Goal: Task Accomplishment & Management: Manage account settings

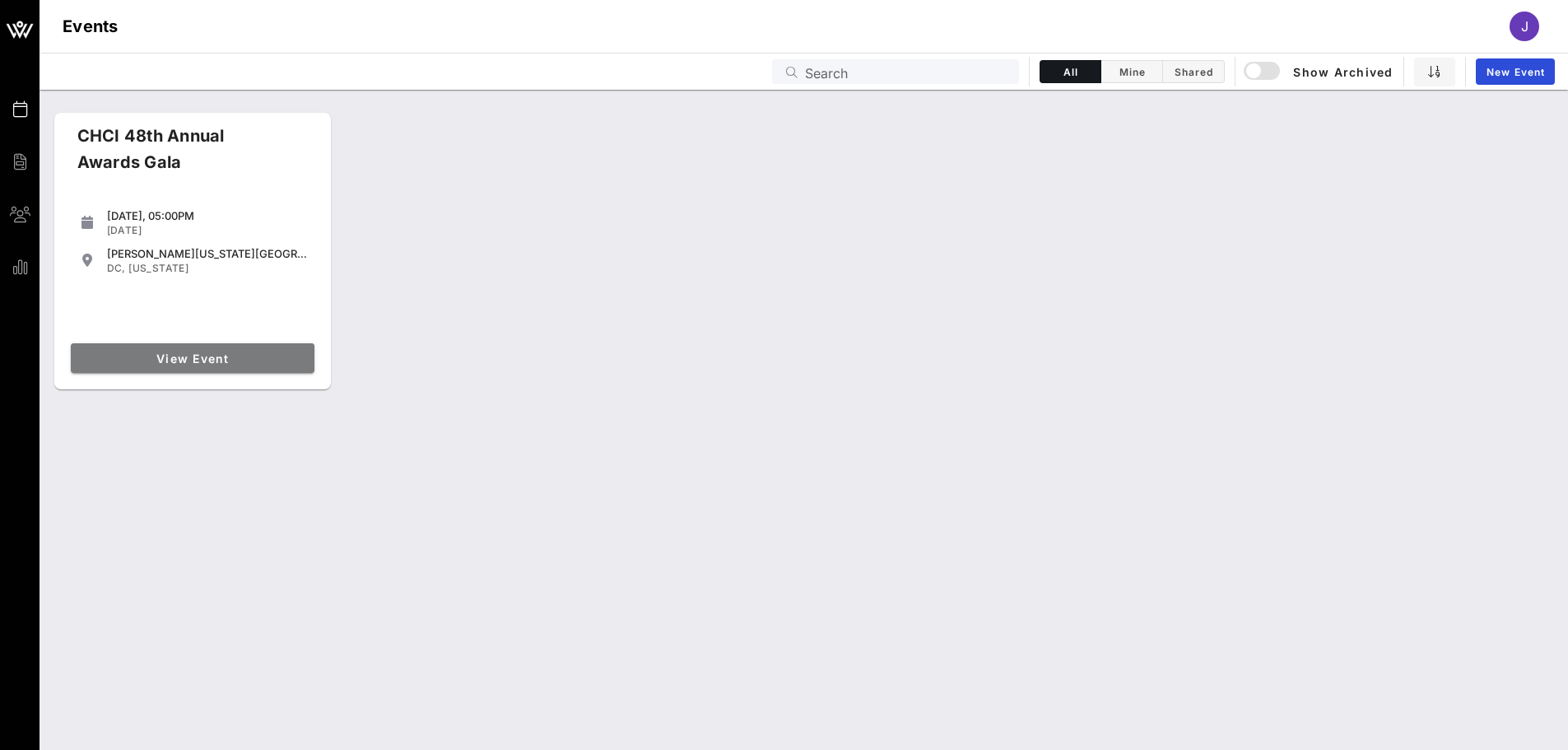
click at [259, 359] on span "View Event" at bounding box center [192, 358] width 231 height 14
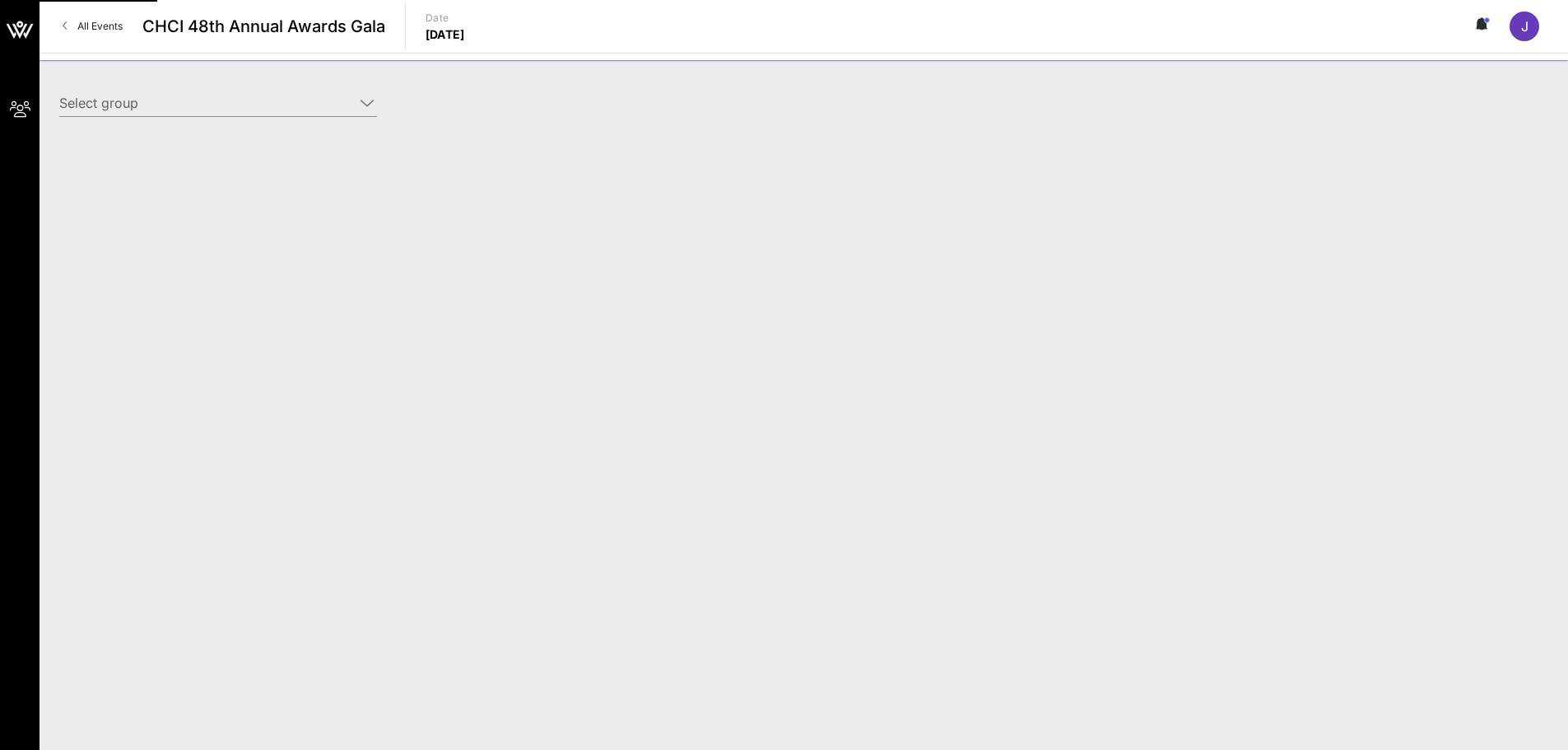
type input "League of Women Voters (League of Women Voters) [[PERSON_NAME] [PERSON_NAME], […"
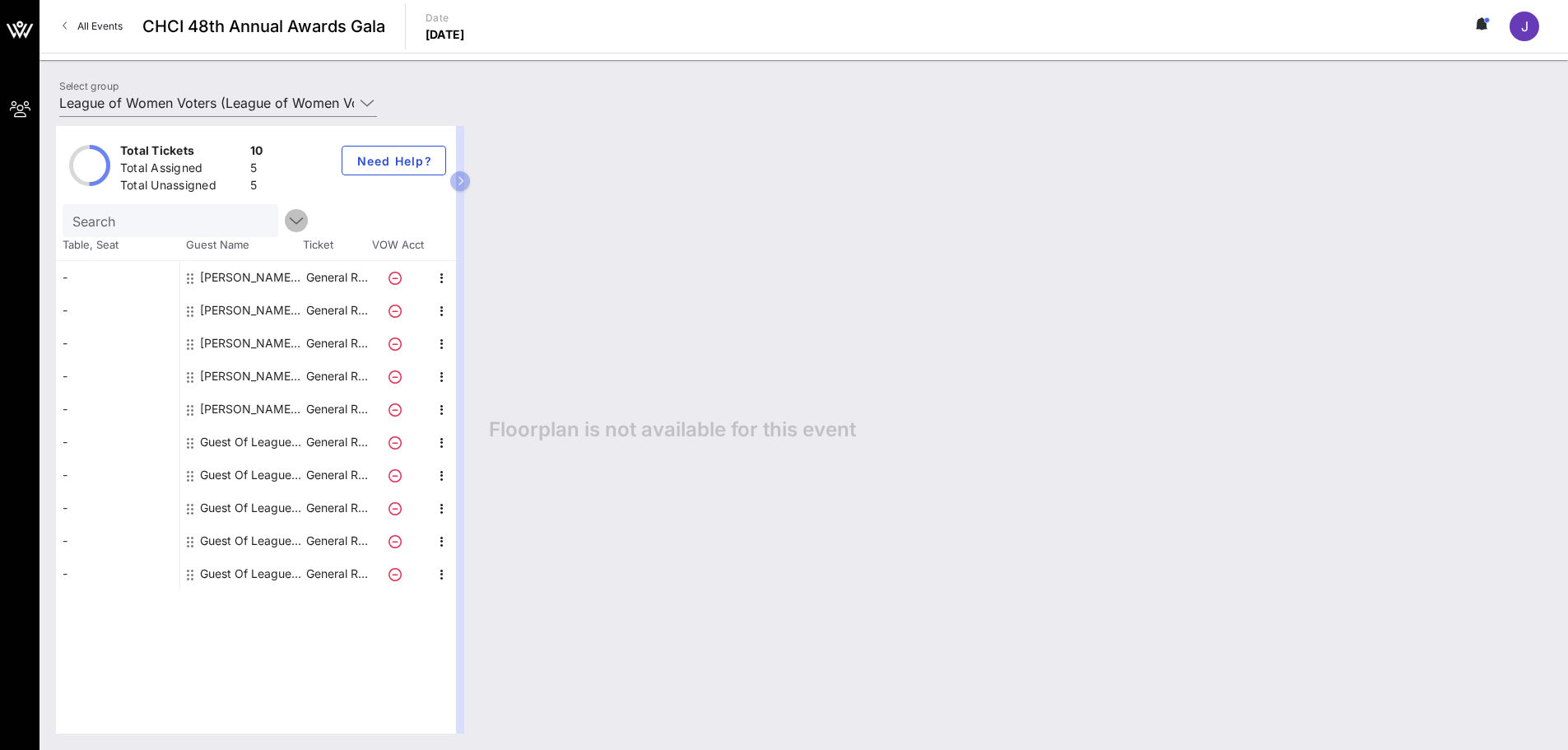
click at [286, 218] on icon "button" at bounding box center [296, 221] width 20 height 20
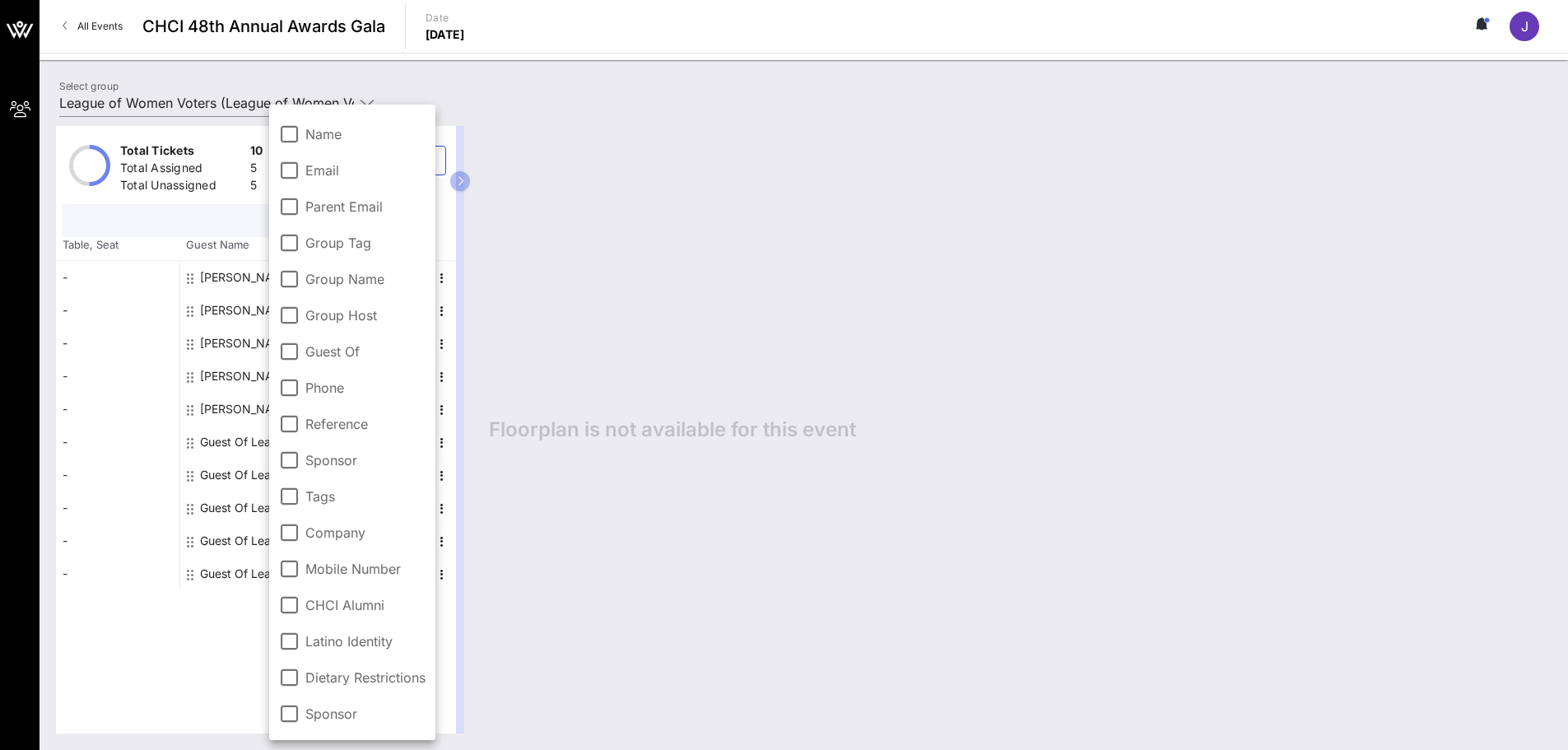
click at [235, 215] on input "text" at bounding box center [169, 221] width 193 height 22
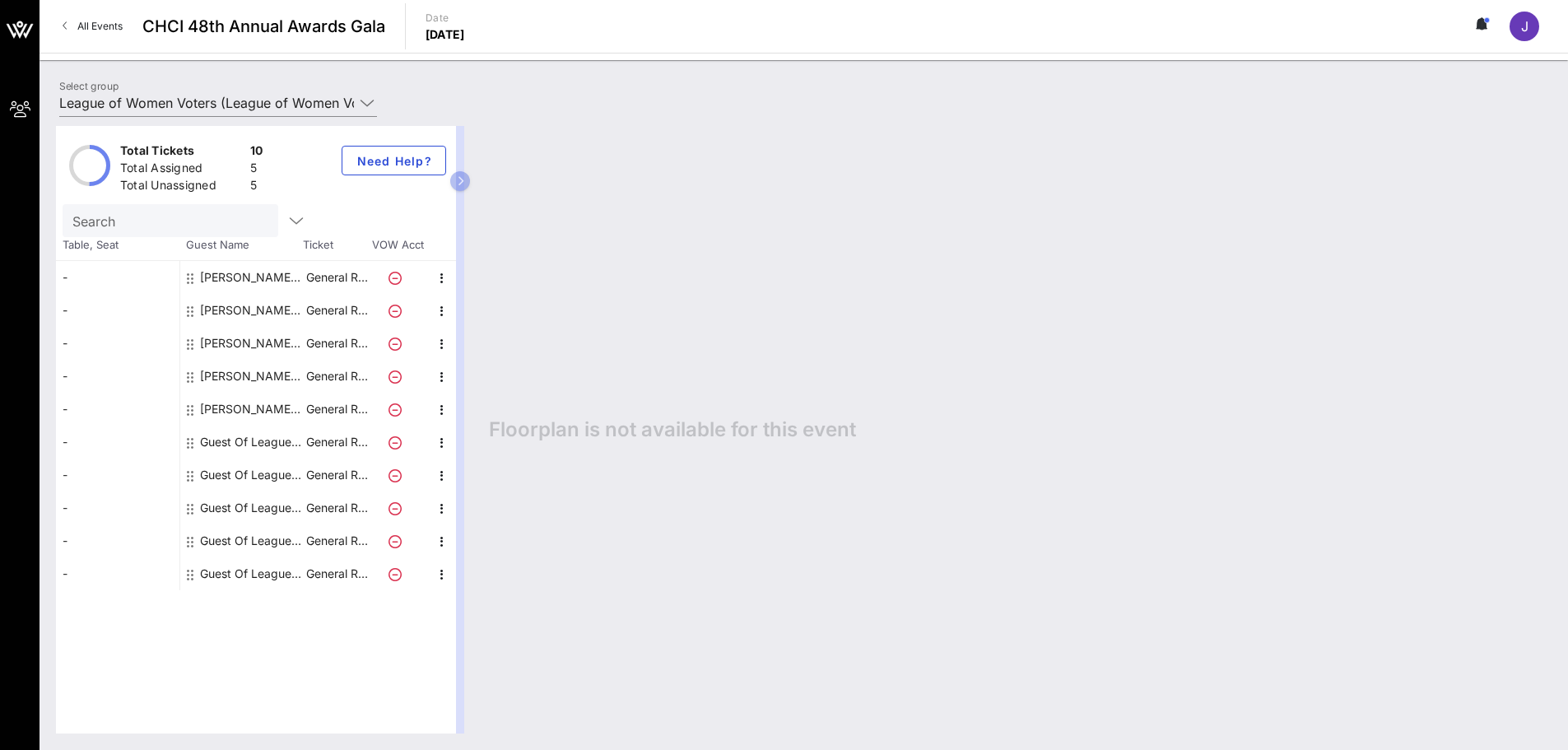
click at [118, 29] on span "All Events" at bounding box center [100, 26] width 45 height 13
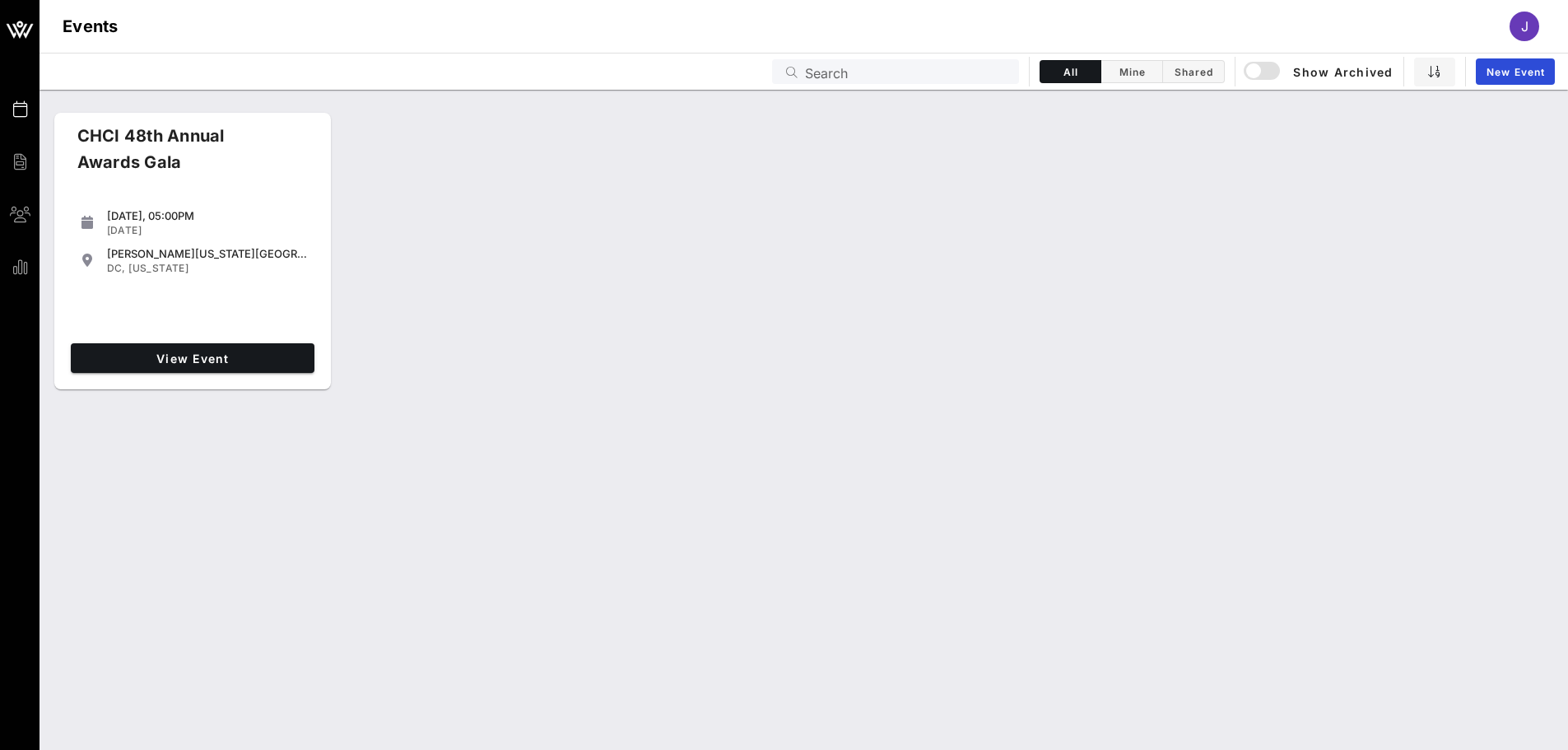
click at [158, 216] on div "[DATE], 05:00PM" at bounding box center [207, 216] width 201 height 13
click at [246, 365] on span "View Event" at bounding box center [192, 358] width 231 height 14
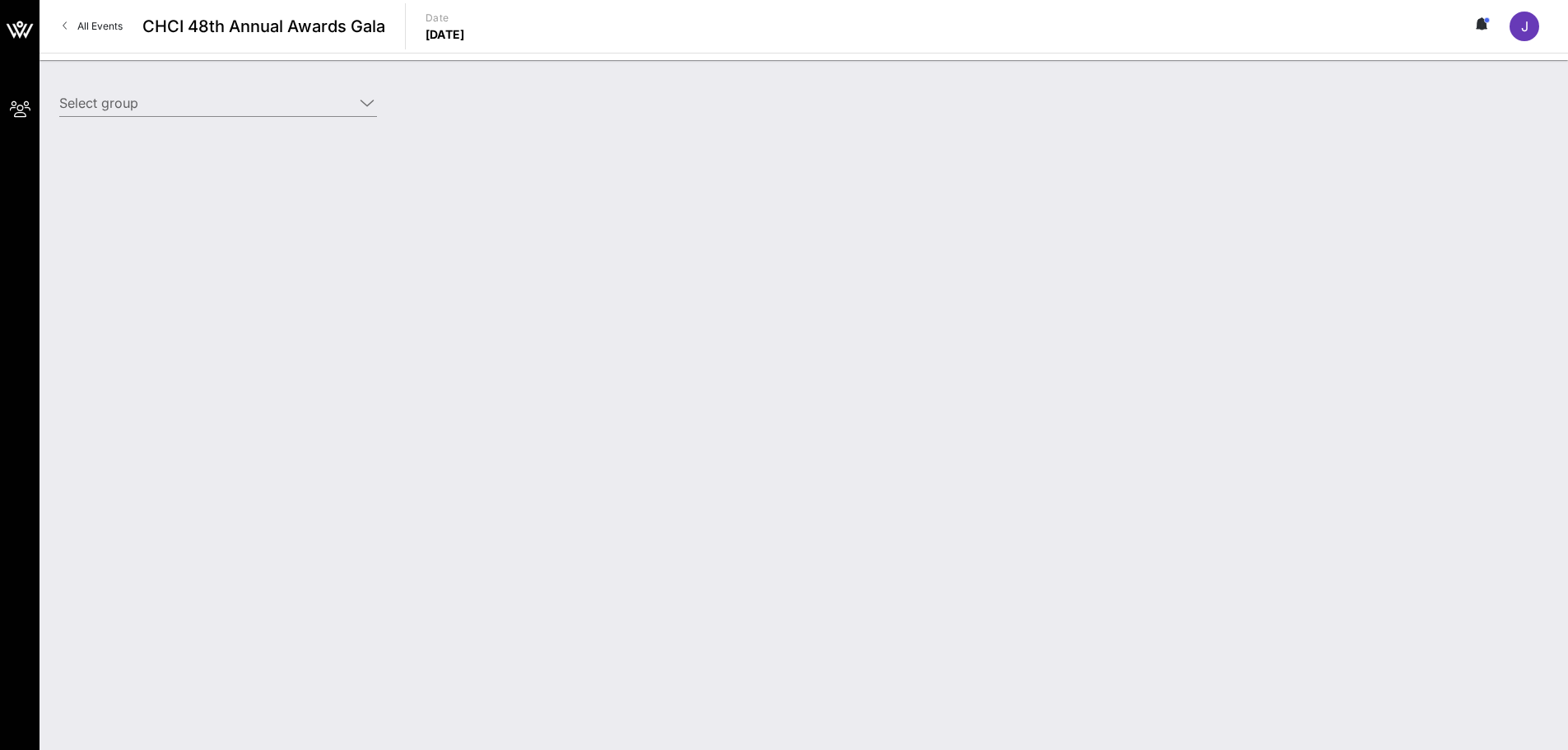
type input "League of Women Voters (League of Women Voters) [[PERSON_NAME] [PERSON_NAME], […"
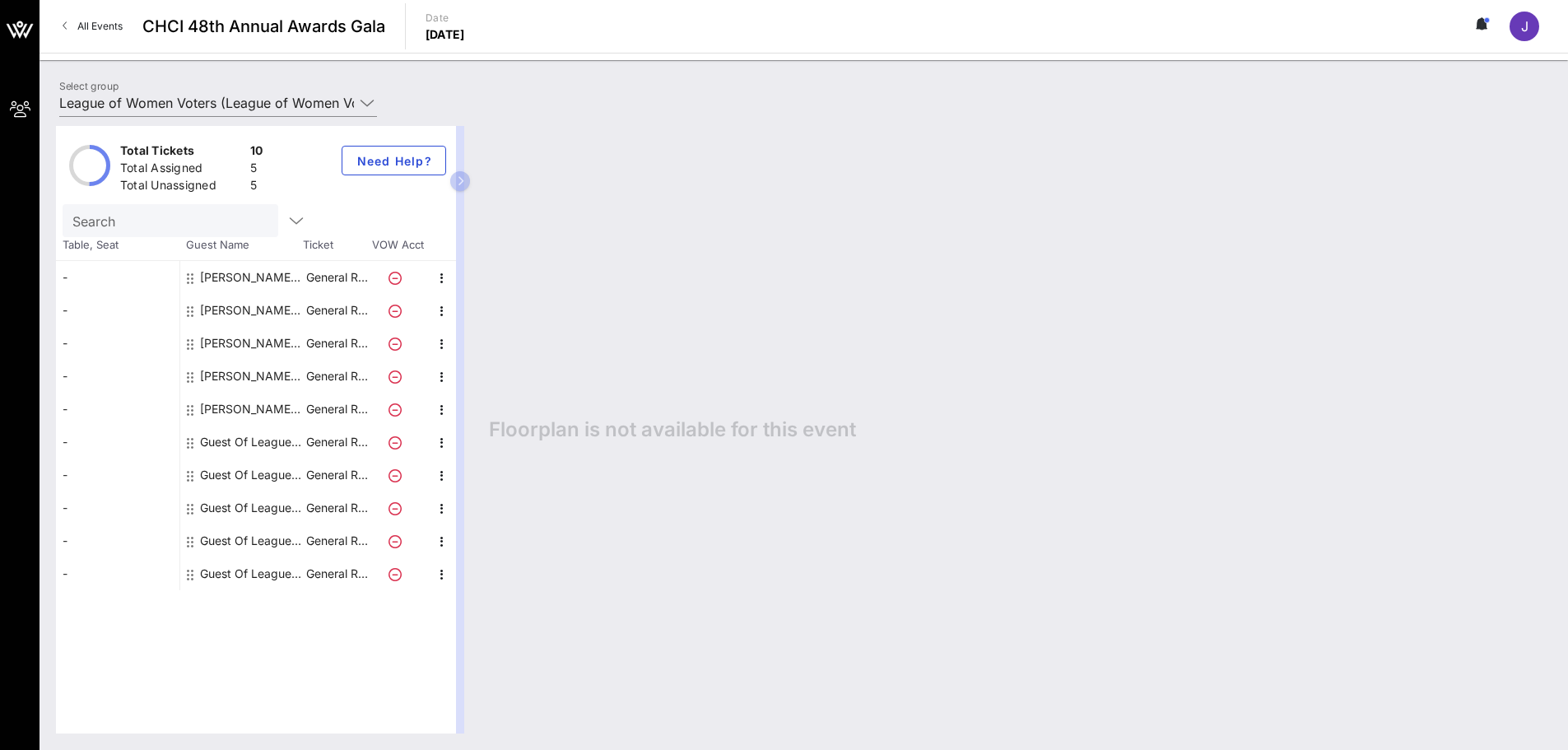
drag, startPoint x: 467, startPoint y: 180, endPoint x: 723, endPoint y: 201, distance: 256.9
click at [723, 201] on div "Total Tickets 10 Total Assigned 5 Total Unassigned 5 Need Help? Search Table, S…" at bounding box center [804, 430] width 1496 height 607
drag, startPoint x: 456, startPoint y: 185, endPoint x: 607, endPoint y: 196, distance: 151.4
click at [607, 196] on div "Total Tickets 10 Total Assigned 5 Total Unassigned 5 Need Help? Search Table, S…" at bounding box center [804, 430] width 1496 height 607
click at [230, 443] on div "Guest Of League of Women Voters" at bounding box center [252, 441] width 104 height 33
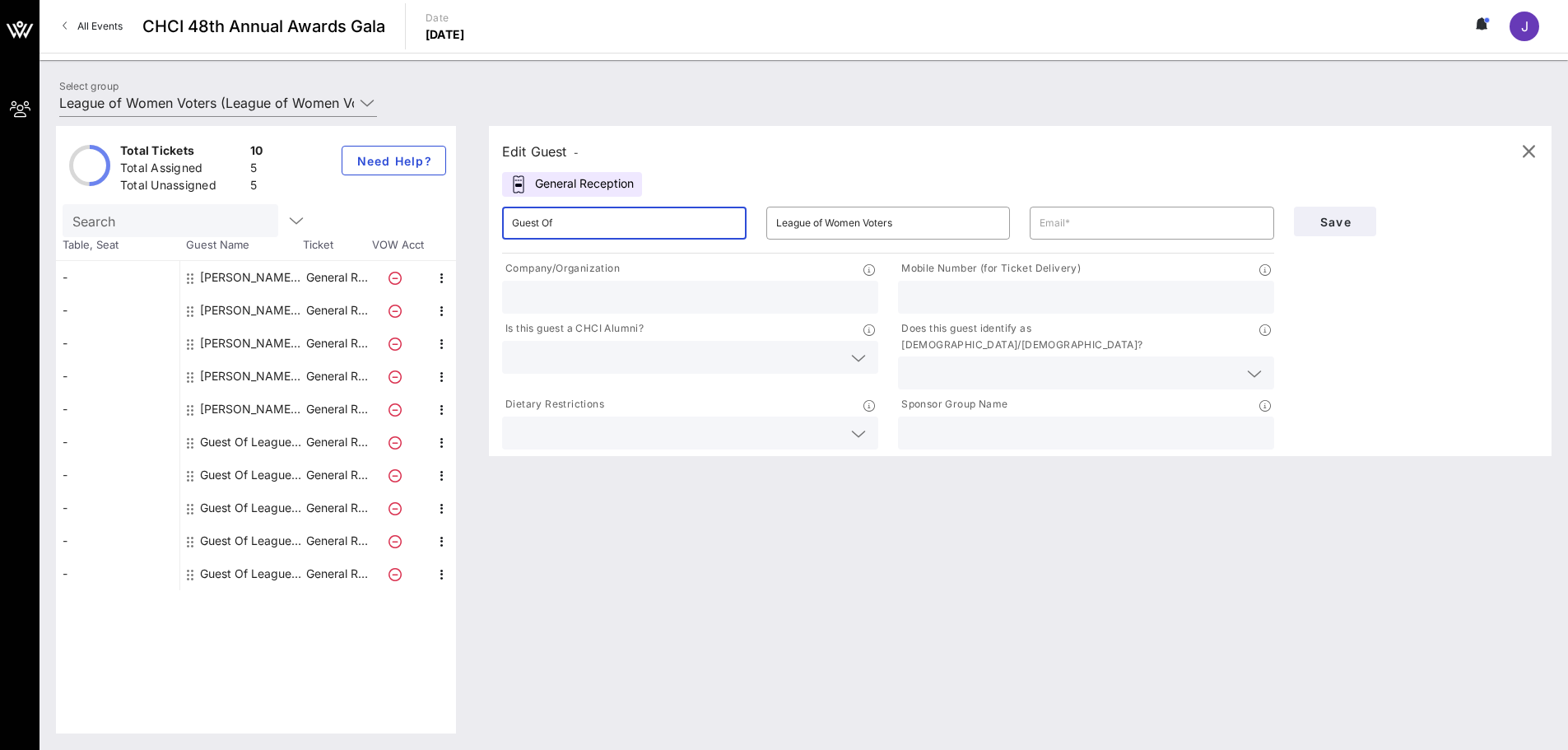
click at [555, 223] on input "Guest Of" at bounding box center [624, 222] width 225 height 26
click at [356, 165] on button "Need Help?" at bounding box center [393, 160] width 105 height 29
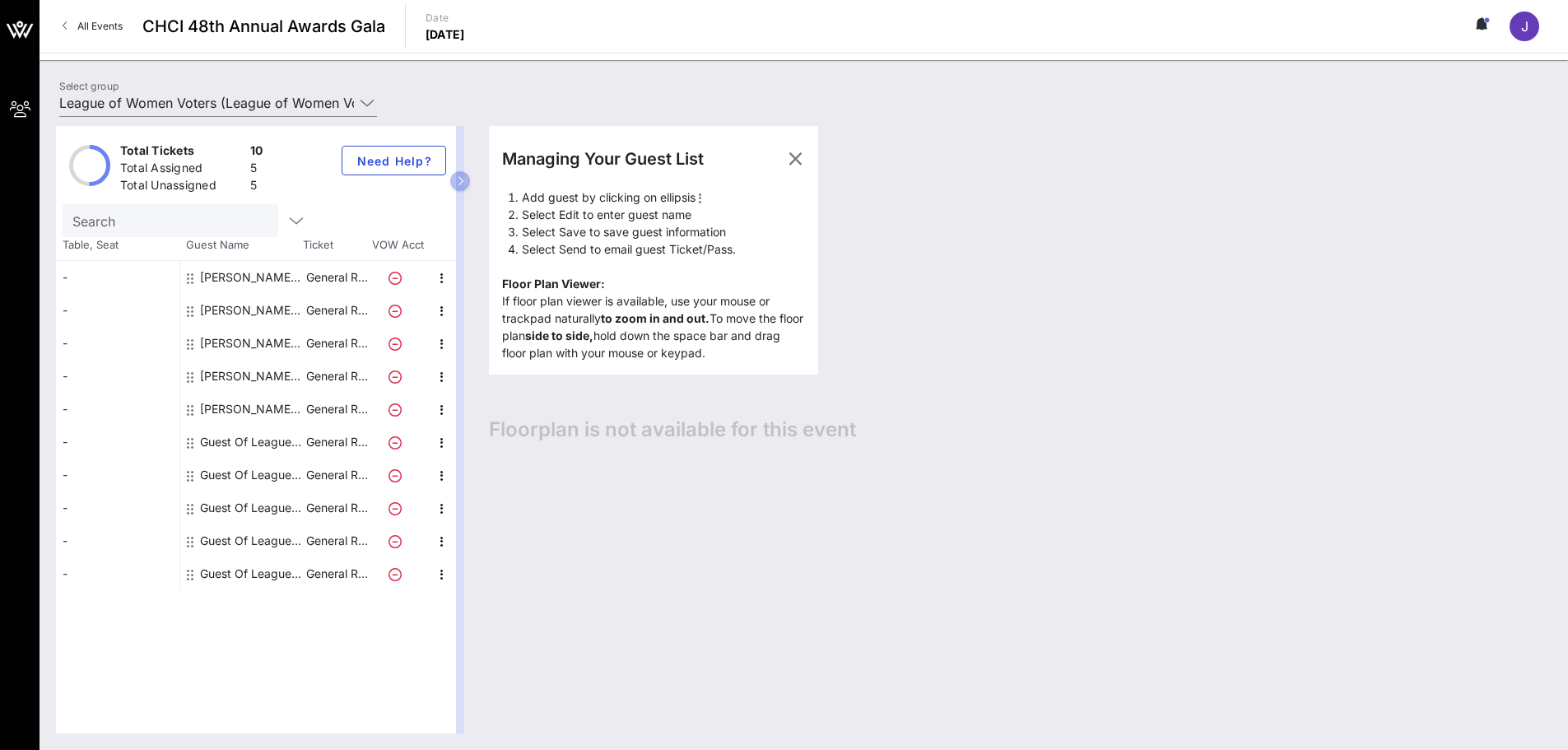
click at [236, 445] on div "Guest Of League of Women Voters" at bounding box center [252, 441] width 104 height 33
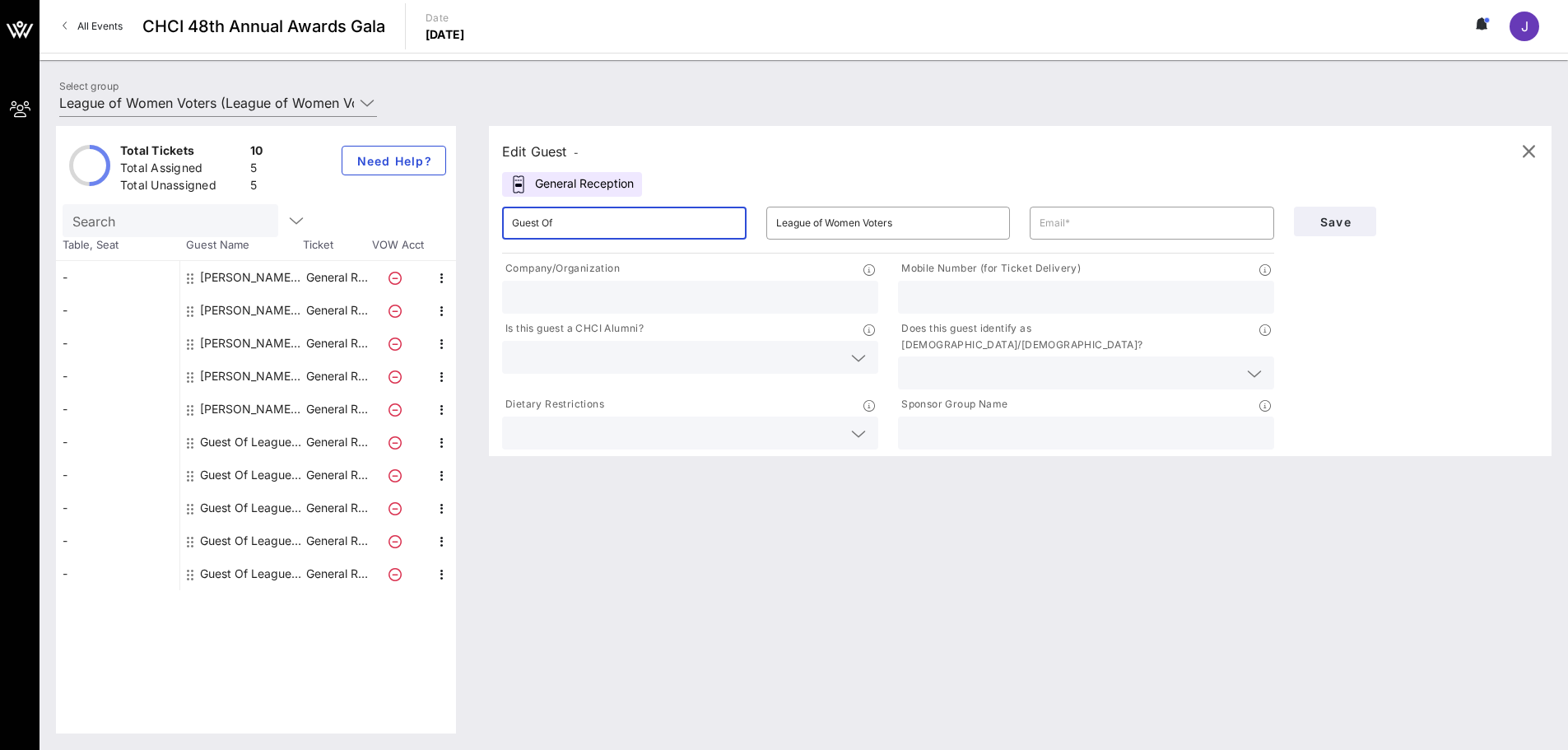
click at [726, 232] on input "Guest Of" at bounding box center [624, 222] width 225 height 26
drag, startPoint x: 603, startPoint y: 232, endPoint x: 331, endPoint y: 223, distance: 272.1
click at [331, 223] on div "Total Tickets 10 Total Assigned 5 Total Unassigned 5 Need Help? Search Table, S…" at bounding box center [804, 430] width 1496 height 607
click at [610, 215] on input "[PERSON_NAME]" at bounding box center [624, 222] width 225 height 26
type input "[PERSON_NAME] [PERSON_NAME]"
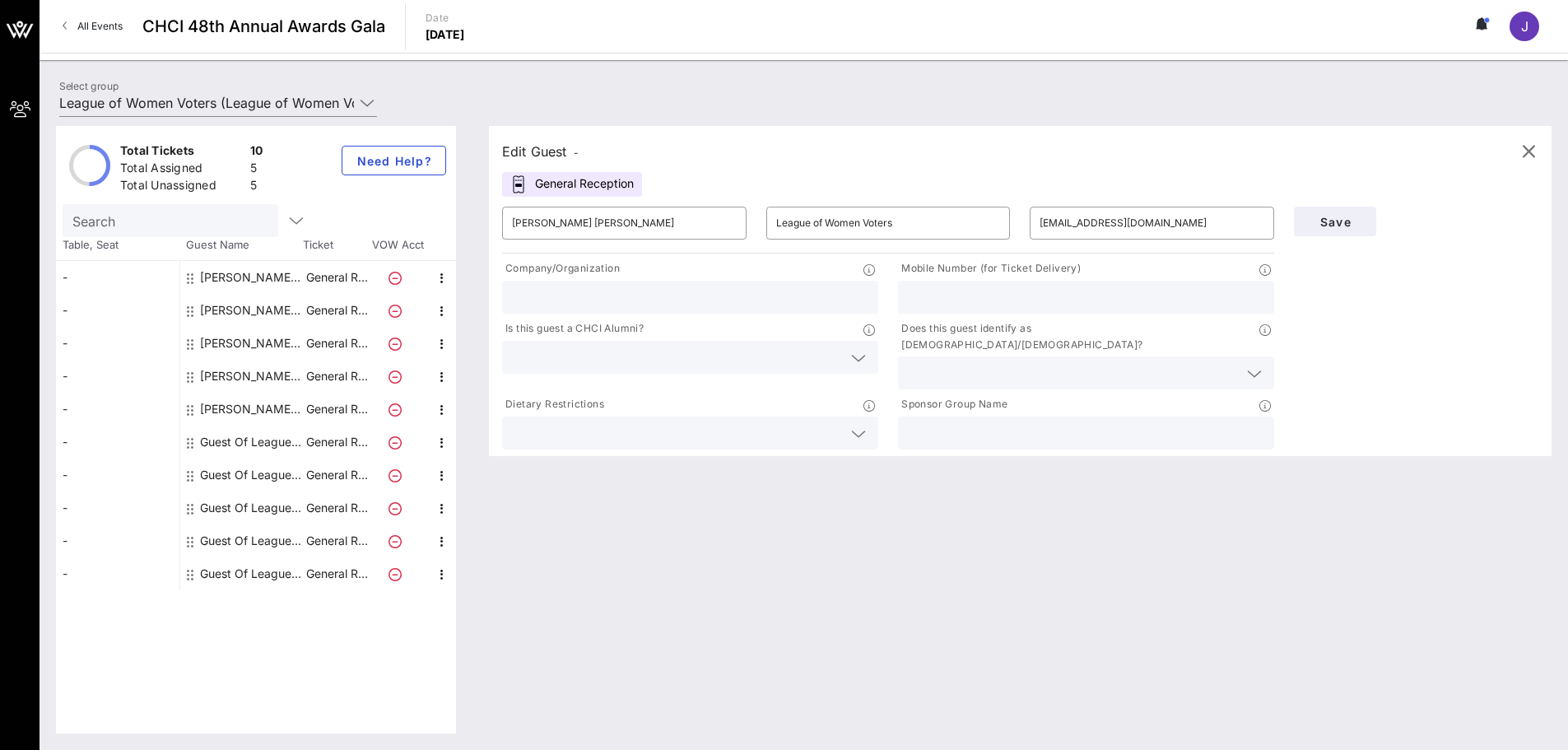
click at [1534, 26] on div "J" at bounding box center [1524, 26] width 29 height 29
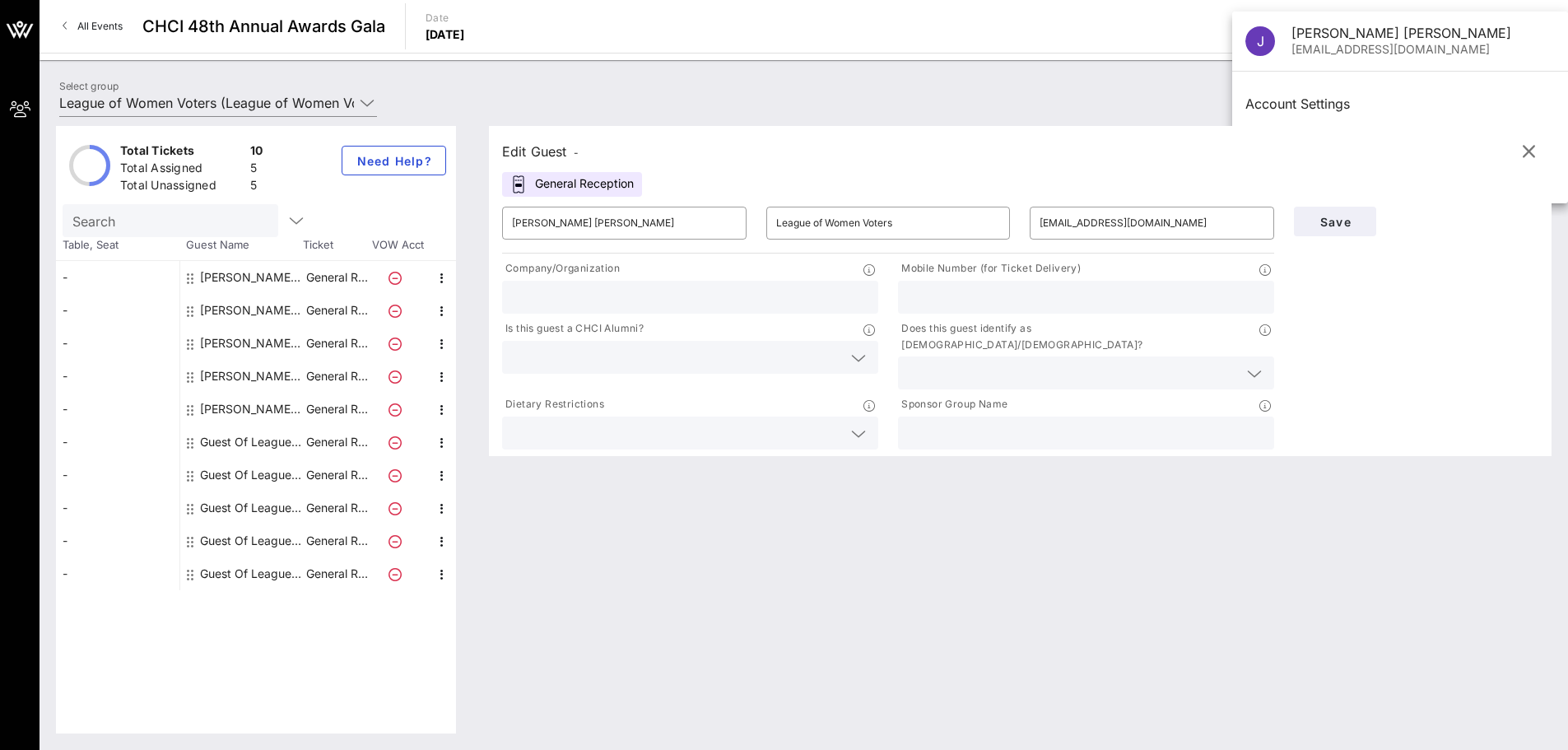
click at [1470, 337] on div "Save" at bounding box center [1415, 324] width 264 height 256
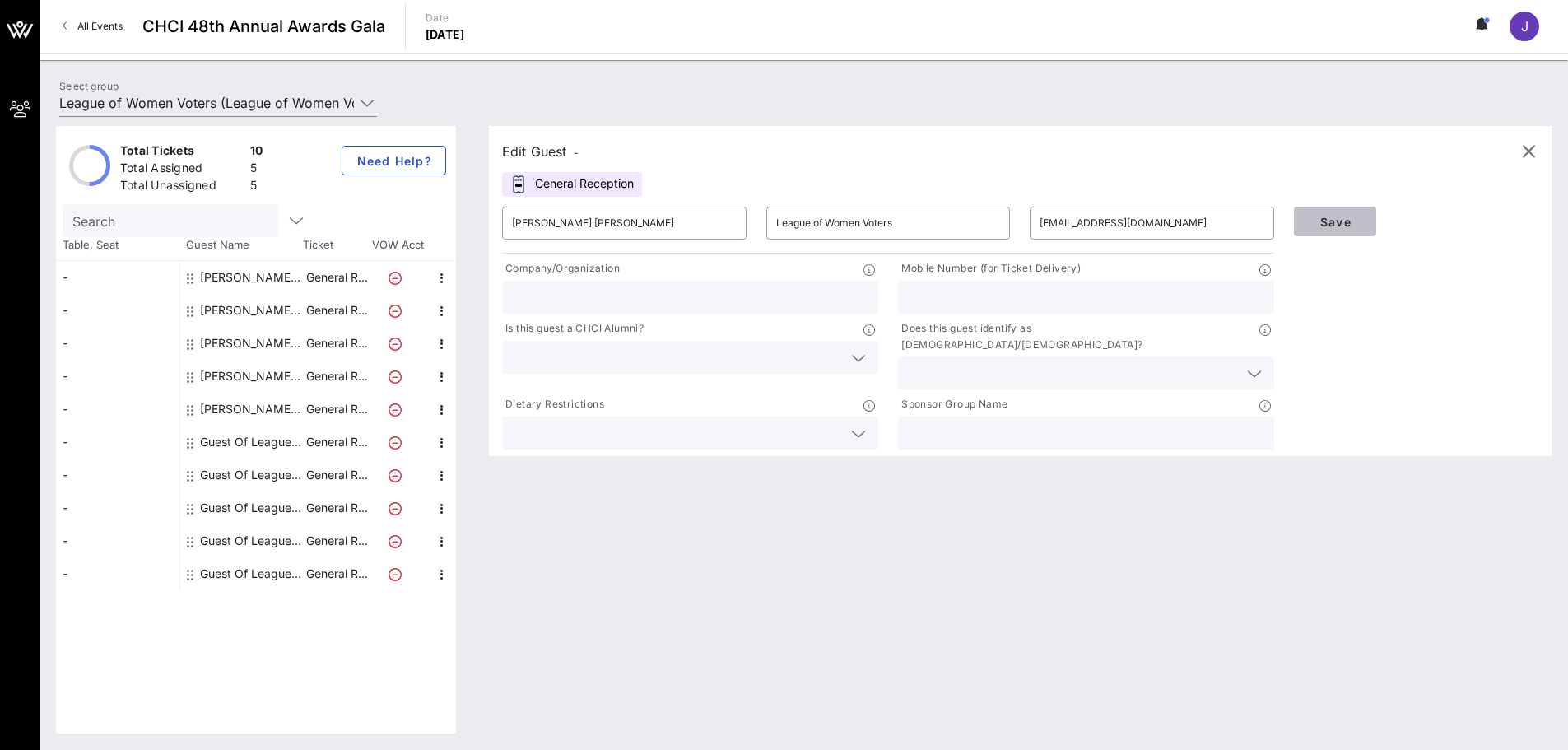
click at [1341, 229] on button "Save" at bounding box center [1335, 221] width 82 height 29
click at [1066, 221] on input "[EMAIL_ADDRESS][DOMAIN_NAME]" at bounding box center [1152, 222] width 225 height 26
type input "[EMAIL_ADDRESS][DOMAIN_NAME]"
click at [1321, 222] on span "Save" at bounding box center [1335, 221] width 56 height 14
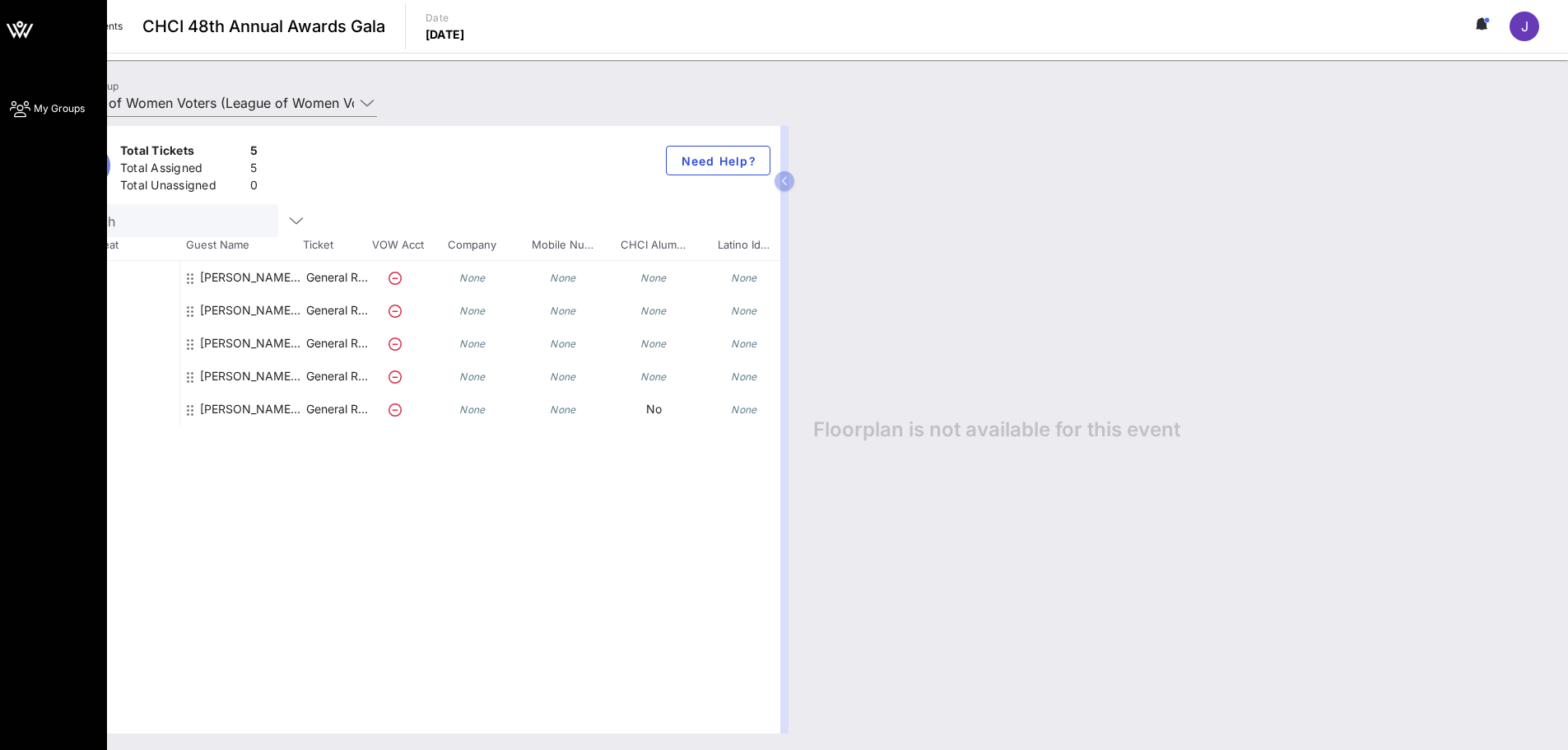
click at [51, 100] on link "My Groups" at bounding box center [47, 109] width 75 height 20
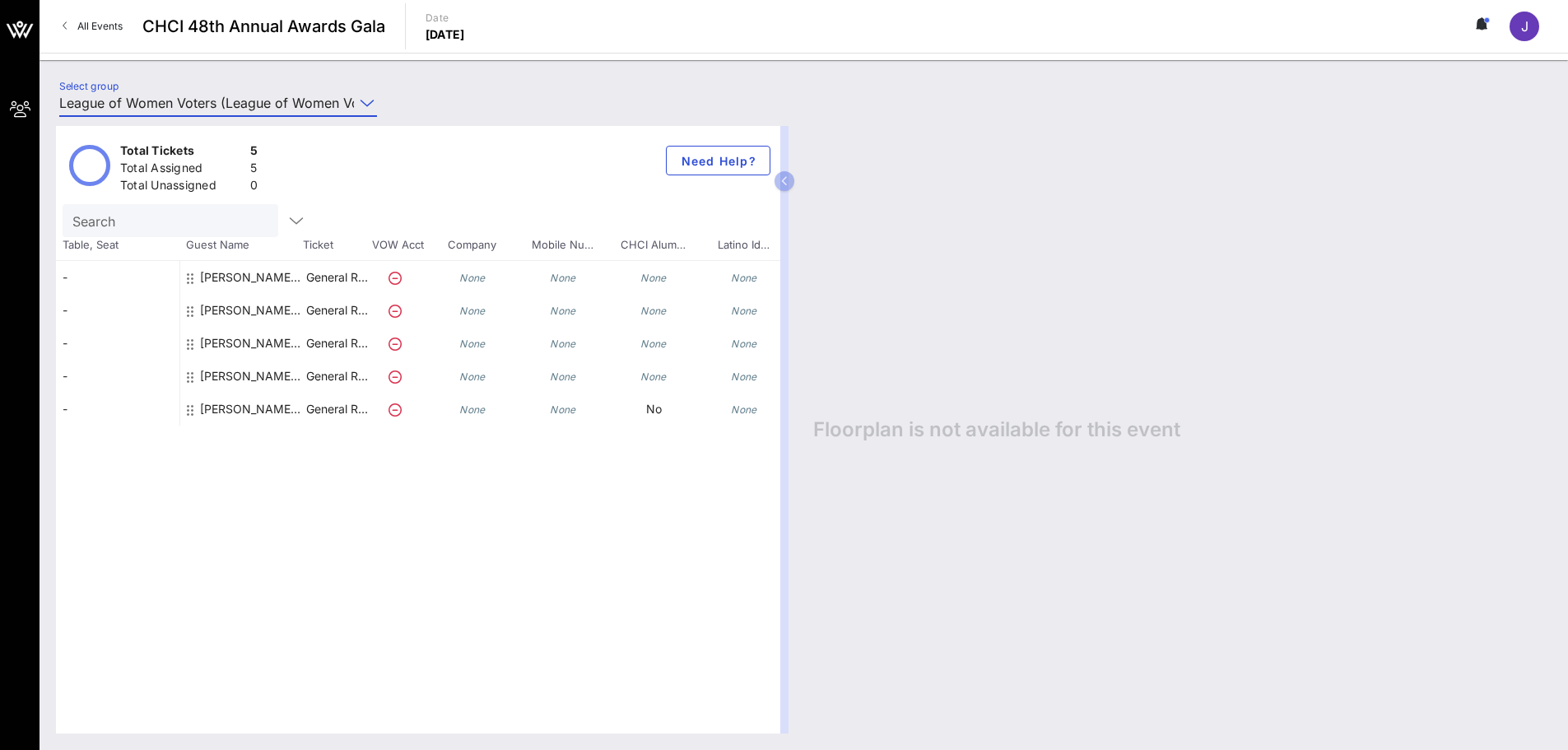
click at [308, 101] on input "League of Women Voters (League of Women Voters) [[PERSON_NAME] [PERSON_NAME], […" at bounding box center [206, 102] width 294 height 26
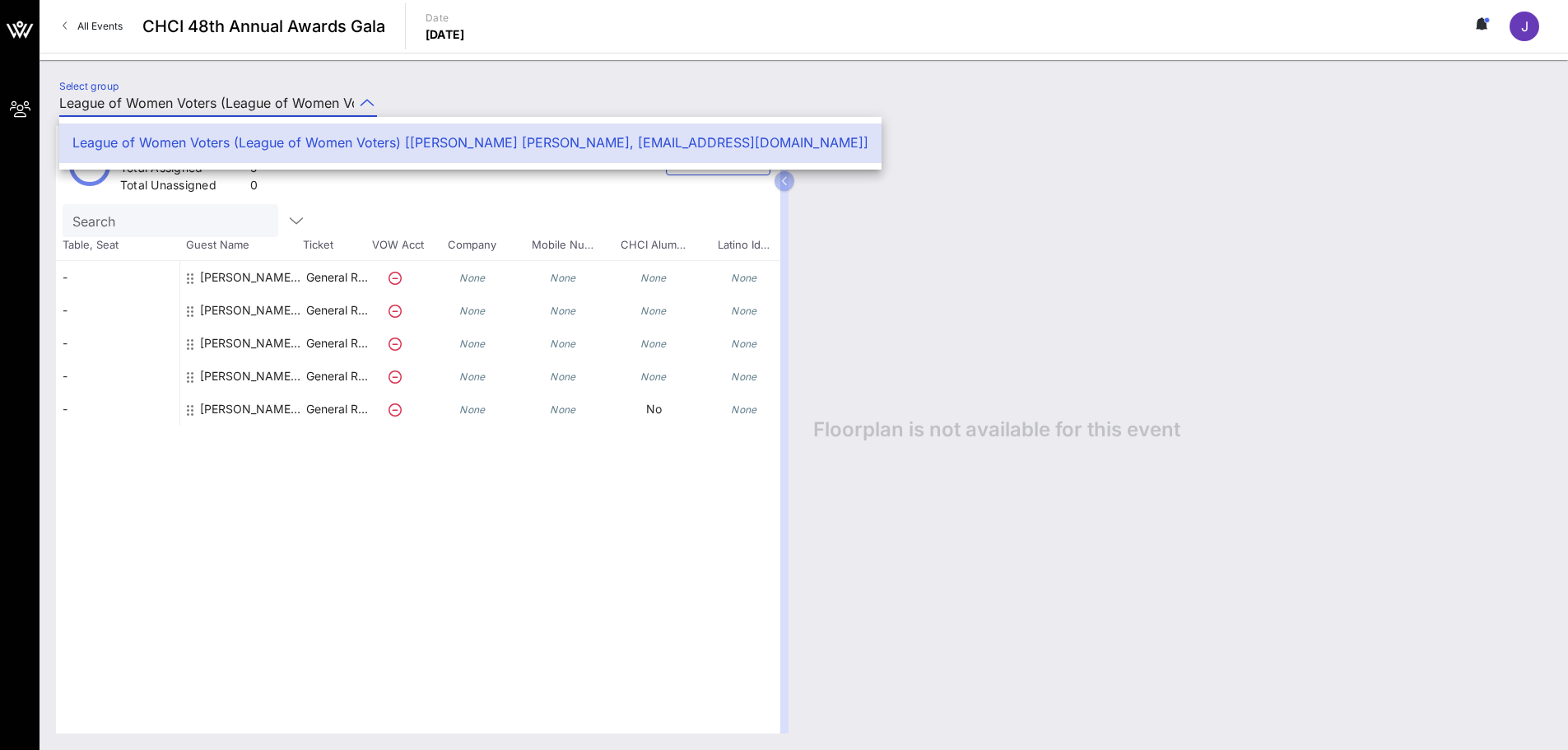
click at [308, 101] on input "League of Women Voters (League of Women Voters) [[PERSON_NAME] [PERSON_NAME], […" at bounding box center [206, 102] width 294 height 26
